Goal: Task Accomplishment & Management: Manage account settings

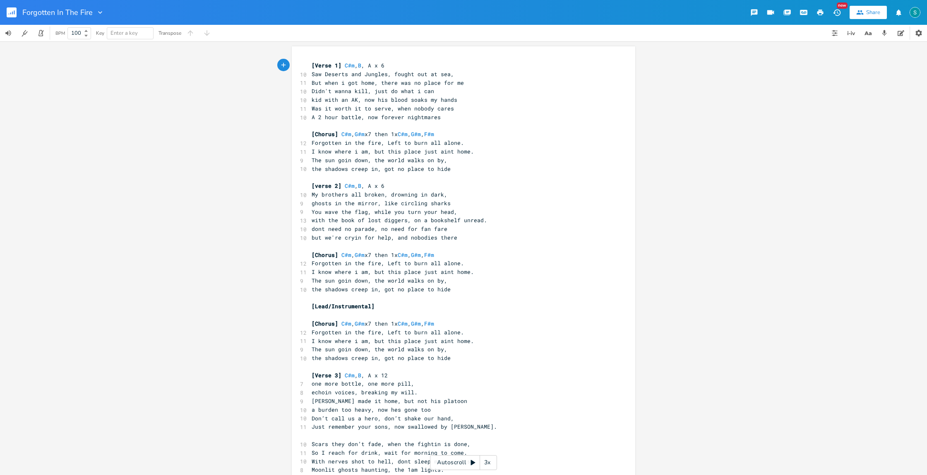
click at [13, 14] on rect "button" at bounding box center [12, 12] width 10 height 10
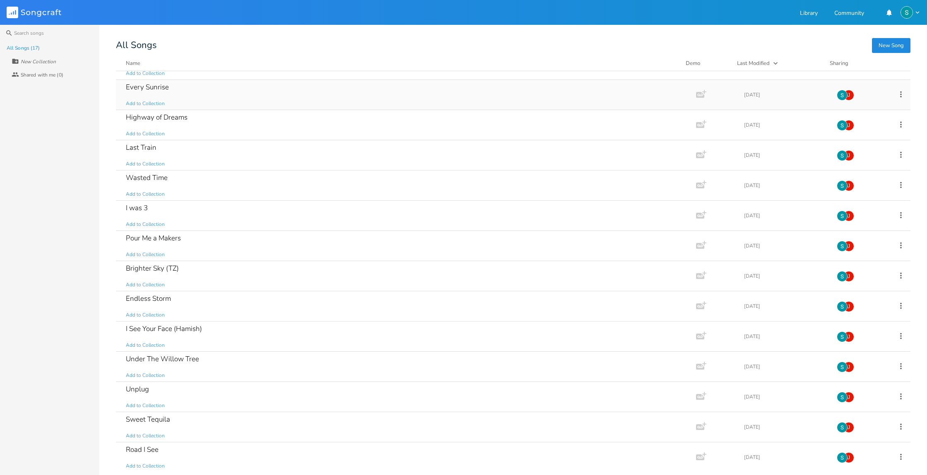
scroll to position [116, 0]
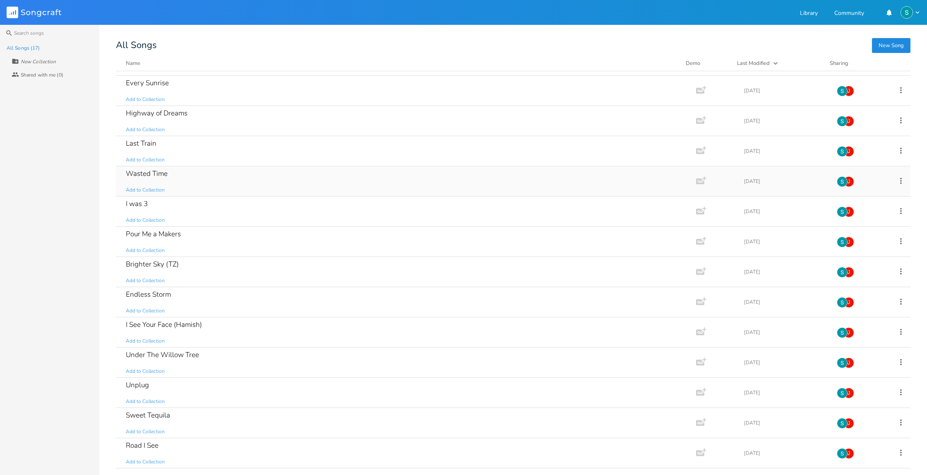
click at [273, 183] on div "Wasted Time Add to Collection" at bounding box center [404, 181] width 557 height 30
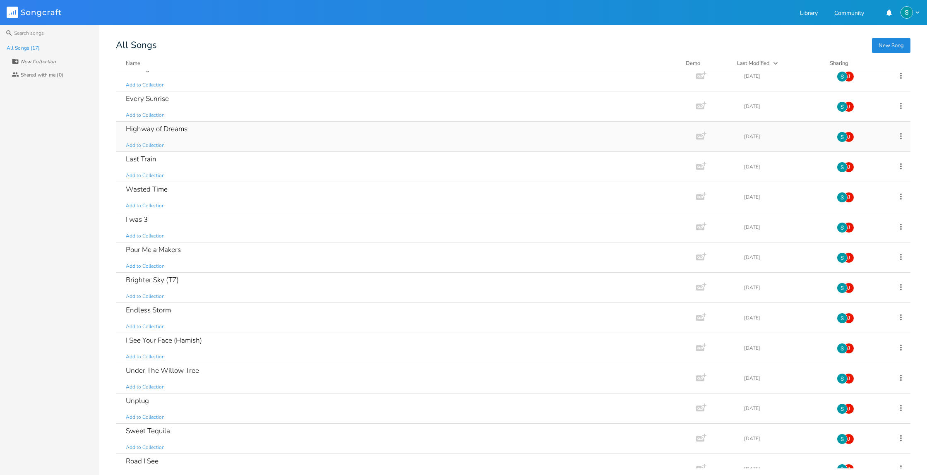
scroll to position [116, 0]
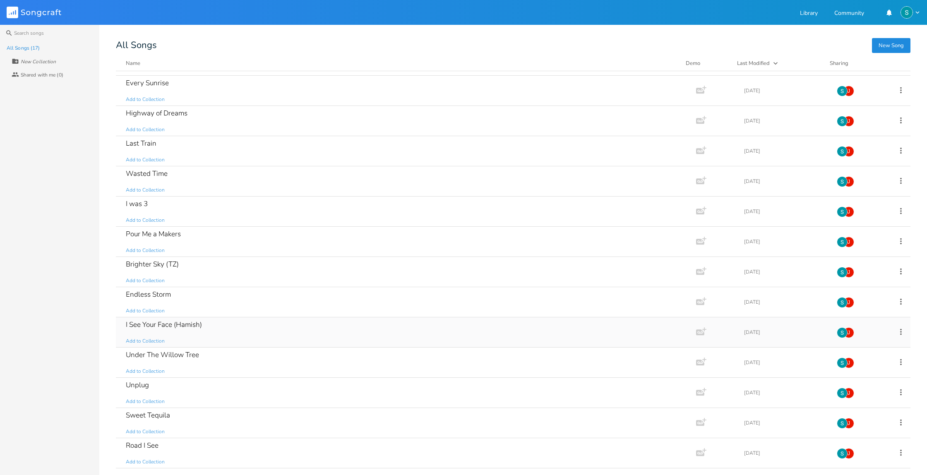
click at [275, 332] on div "I See Your Face (Hamish) Add to Collection" at bounding box center [404, 333] width 557 height 30
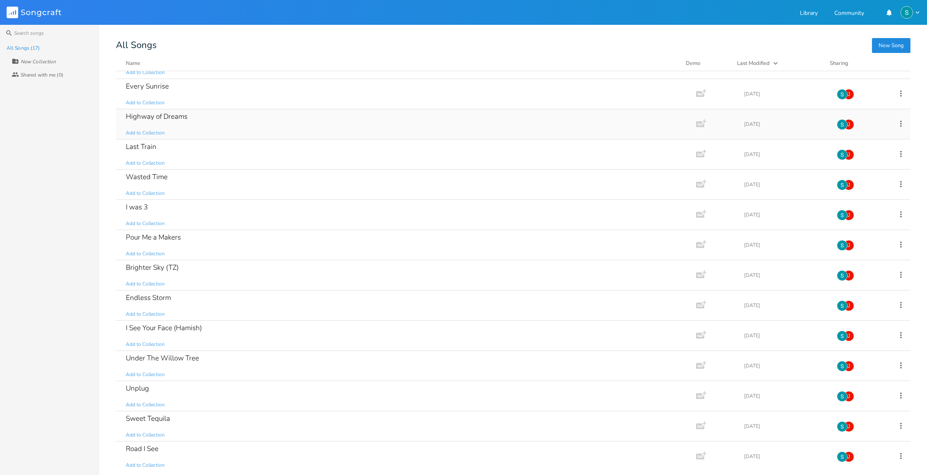
scroll to position [116, 0]
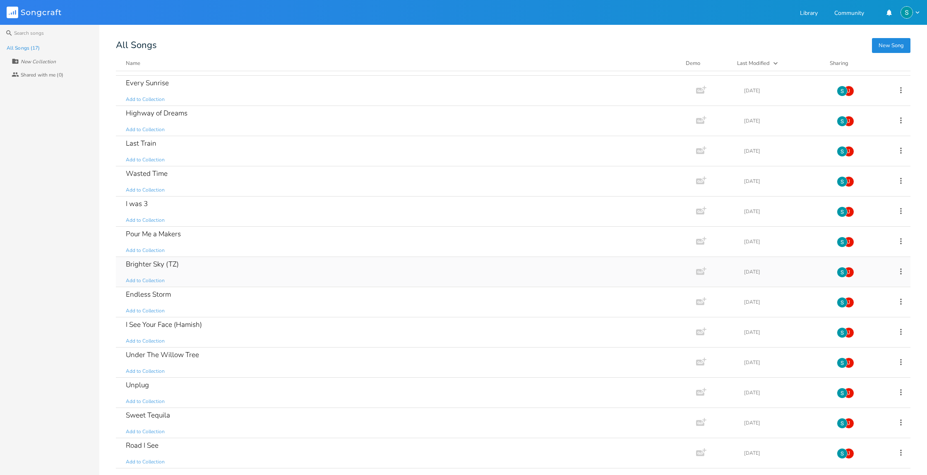
click at [229, 276] on div "Brighter Sky (TZ) Add to Collection" at bounding box center [404, 272] width 557 height 30
